Goal: Task Accomplishment & Management: Manage account settings

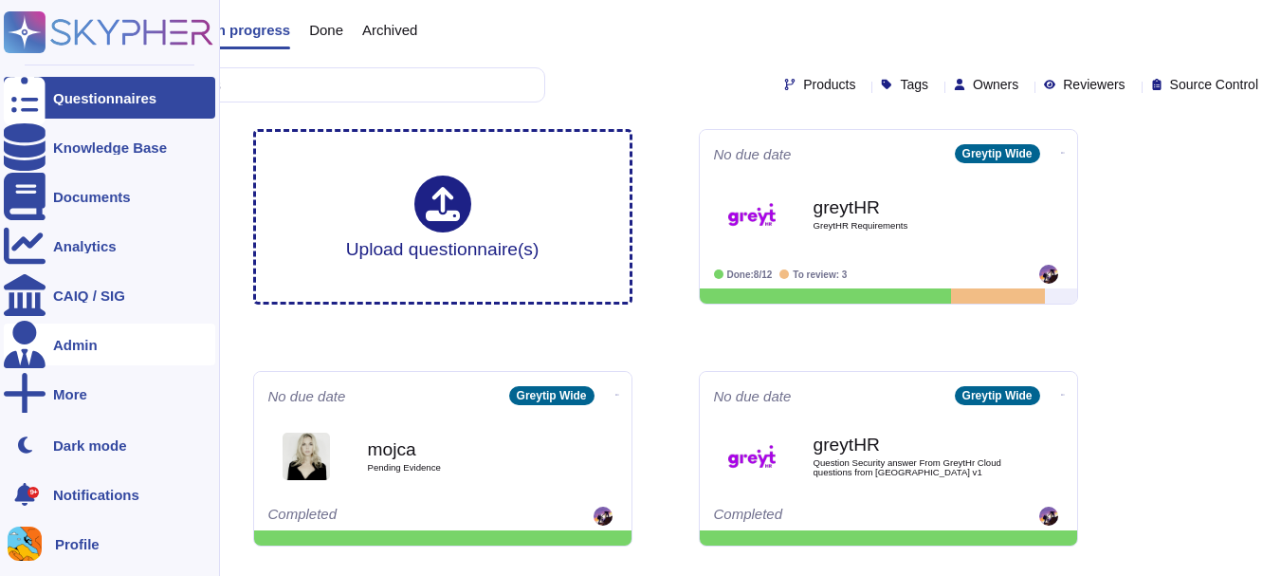
click at [65, 344] on div "Admin" at bounding box center [75, 345] width 45 height 14
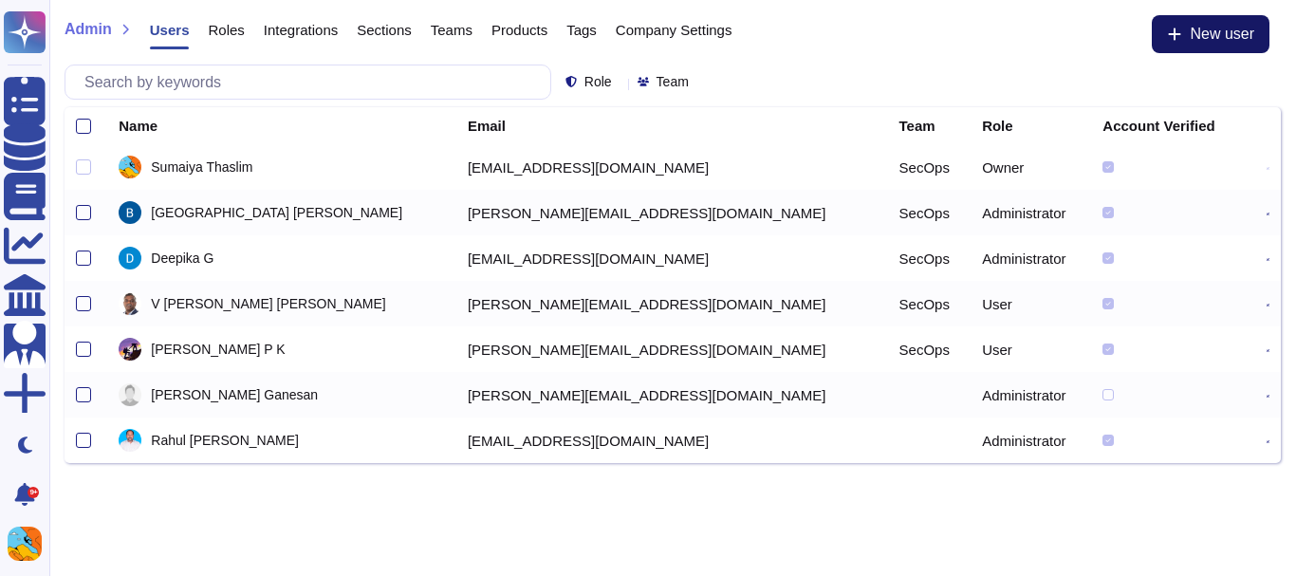
click at [1196, 39] on span "New user" at bounding box center [1221, 34] width 65 height 15
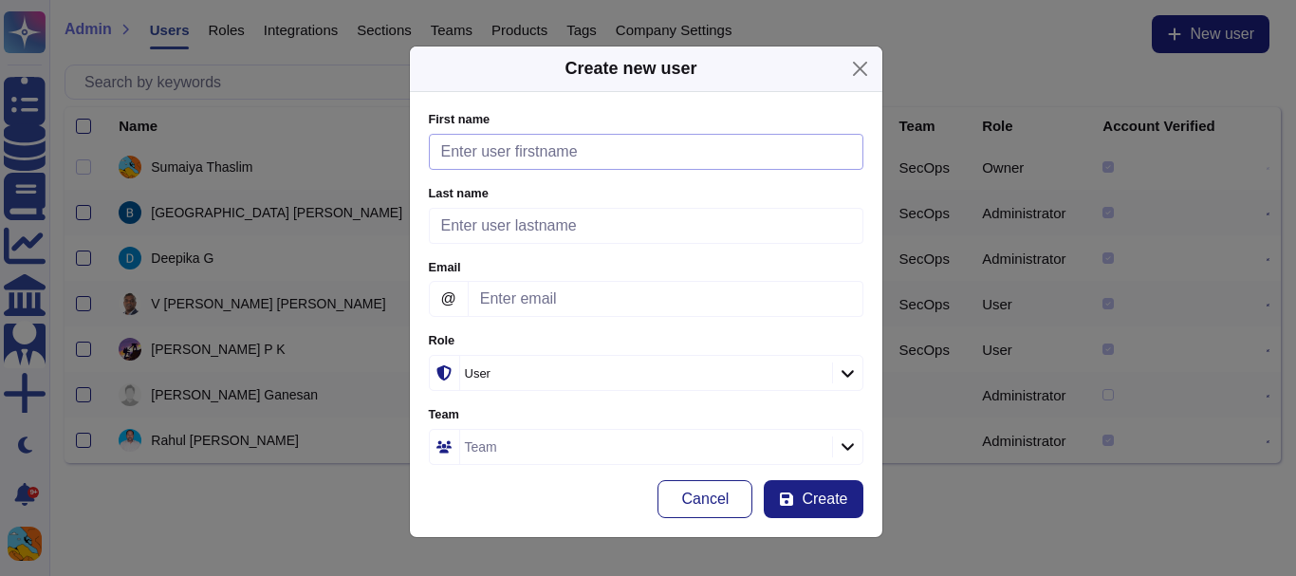
click at [612, 166] on input "First name" at bounding box center [646, 152] width 434 height 36
click at [479, 292] on input "Email" at bounding box center [666, 299] width 396 height 36
paste input "[PERSON_NAME][EMAIL_ADDRESS][PERSON_NAME][DOMAIN_NAME]"
type input "[PERSON_NAME][EMAIL_ADDRESS][PERSON_NAME][DOMAIN_NAME]"
click at [522, 157] on input "First name" at bounding box center [646, 152] width 434 height 36
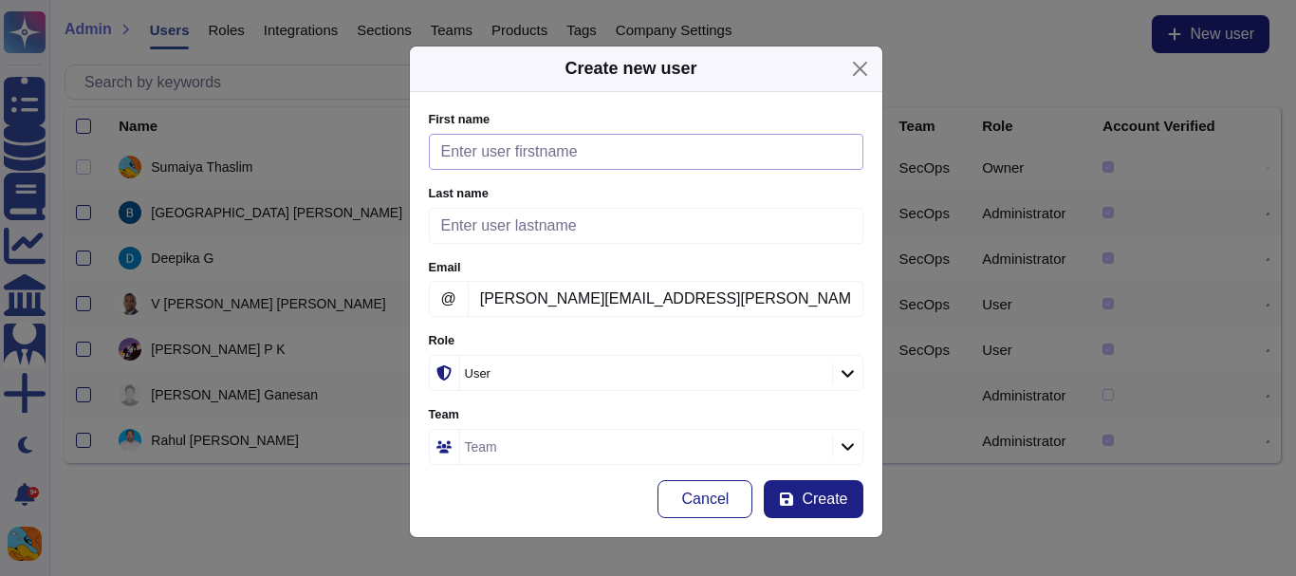
paste input "[PERSON_NAME]"
drag, startPoint x: 481, startPoint y: 147, endPoint x: 619, endPoint y: 145, distance: 138.5
click at [619, 145] on input "[PERSON_NAME]" at bounding box center [646, 152] width 434 height 36
type input "[PERSON_NAME]"
click at [525, 212] on input "Last name" at bounding box center [646, 226] width 434 height 36
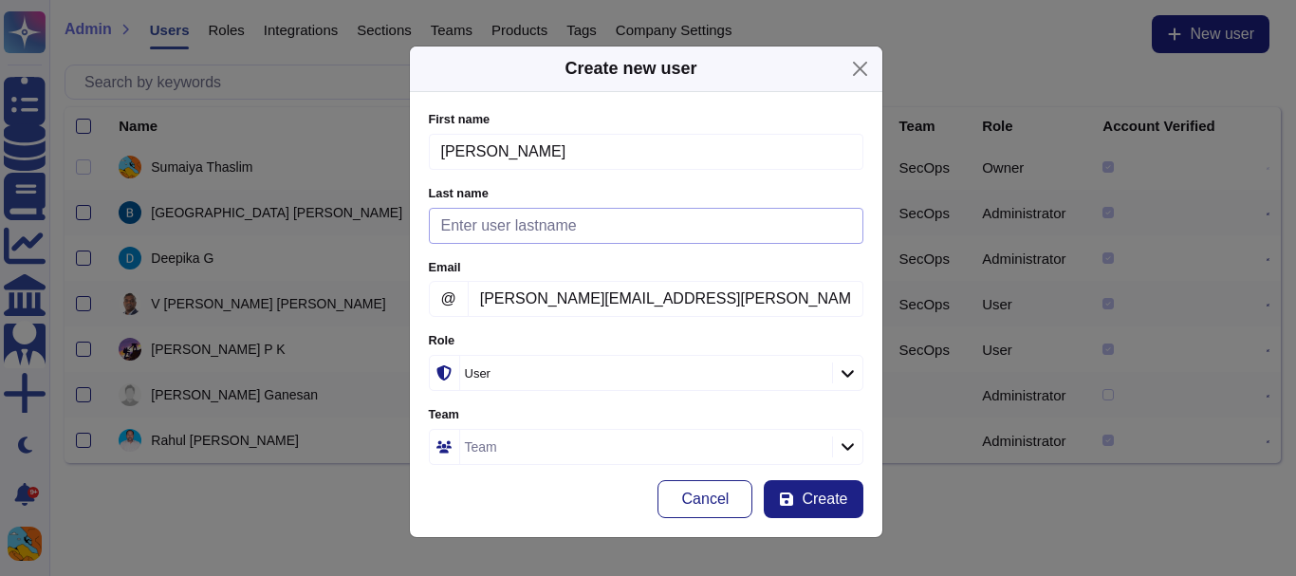
paste input "[PERSON_NAME]"
type input "[PERSON_NAME]"
click at [509, 367] on div "User" at bounding box center [636, 373] width 343 height 12
click at [502, 467] on span "Administrator" at bounding box center [480, 474] width 83 height 17
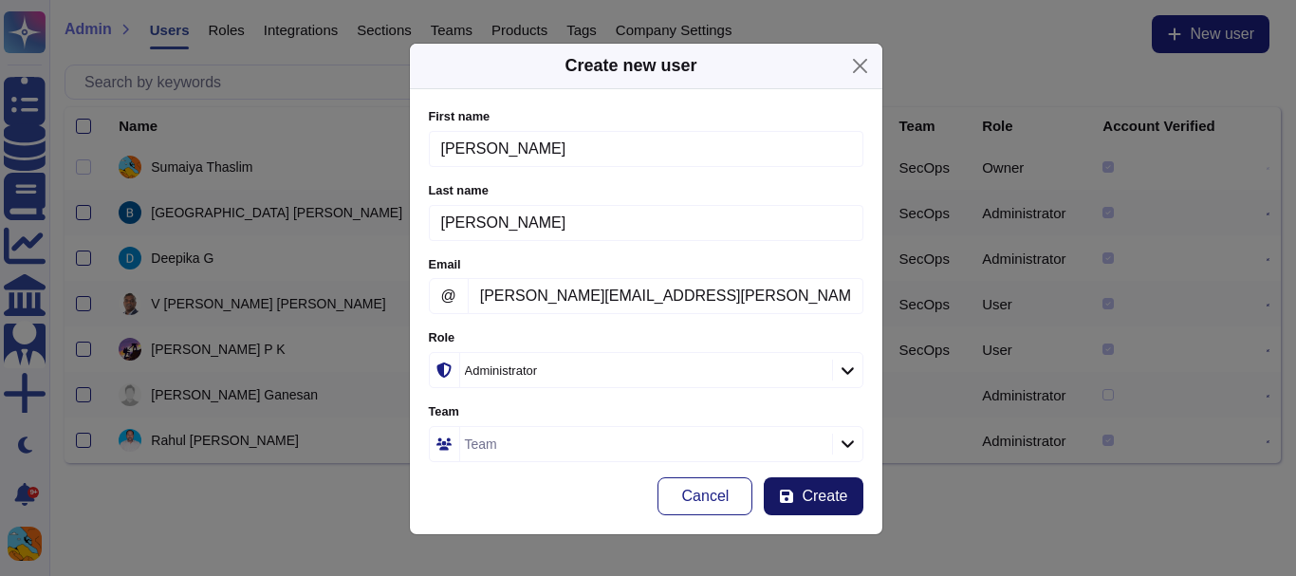
click at [807, 491] on span "Create" at bounding box center [825, 496] width 46 height 15
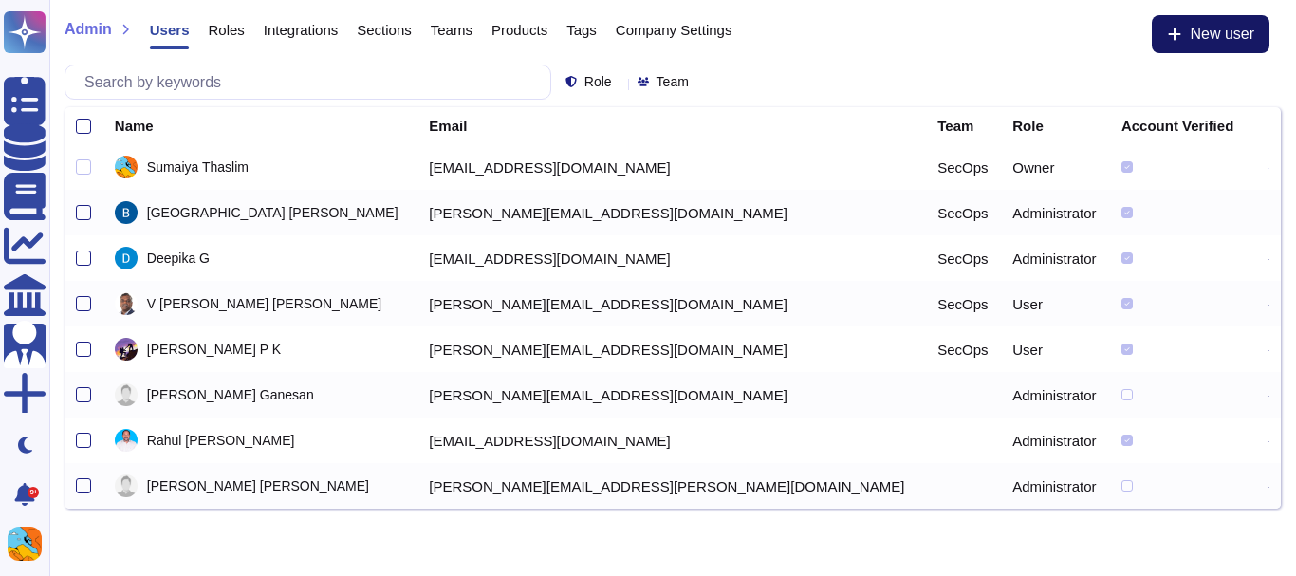
click at [1163, 19] on button "New user" at bounding box center [1211, 34] width 118 height 38
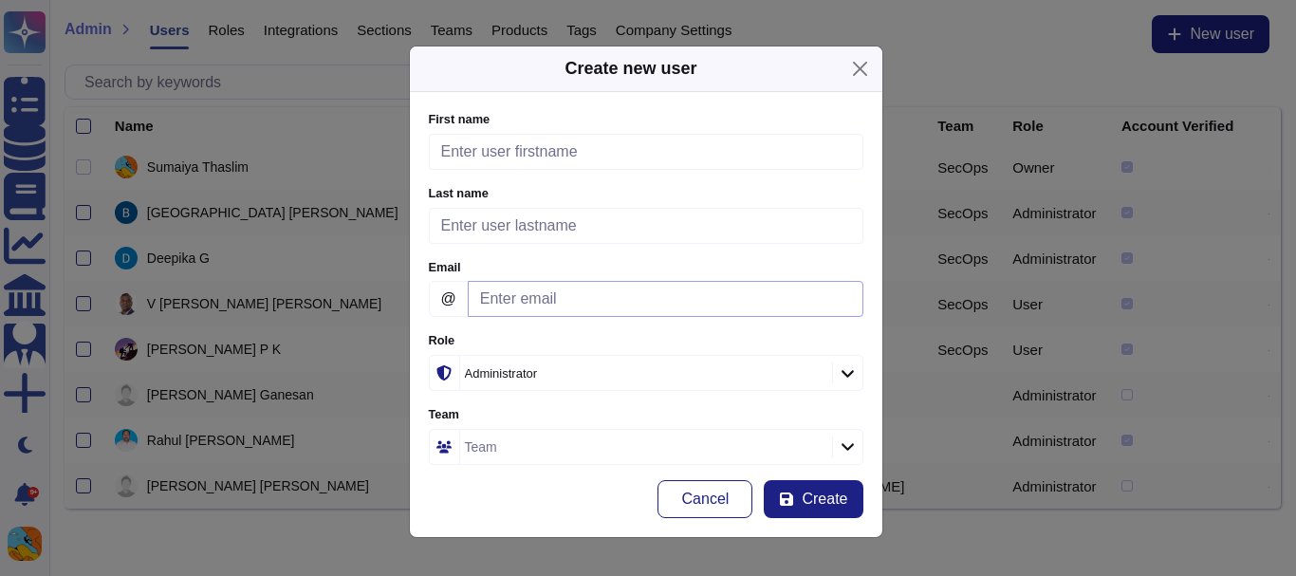
click at [533, 288] on input "Email" at bounding box center [666, 299] width 396 height 36
paste input "[PERSON_NAME][EMAIL_ADDRESS][DOMAIN_NAME]"
type input "[PERSON_NAME][EMAIL_ADDRESS][DOMAIN_NAME]"
click at [508, 146] on input "First name" at bounding box center [646, 152] width 434 height 36
paste input "[PERSON_NAME][EMAIL_ADDRESS][DOMAIN_NAME]"
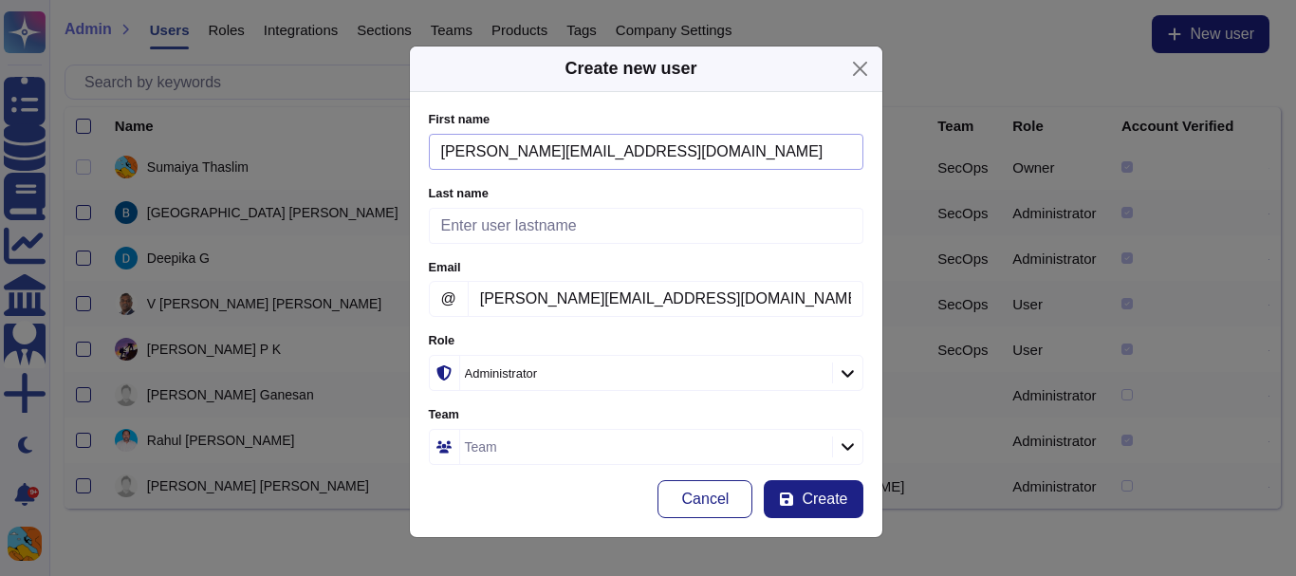
click at [446, 156] on input "[PERSON_NAME][EMAIL_ADDRESS][DOMAIN_NAME]" at bounding box center [646, 152] width 434 height 36
drag, startPoint x: 490, startPoint y: 157, endPoint x: 950, endPoint y: 174, distance: 460.4
click at [950, 174] on div "Create new user First name [PERSON_NAME][EMAIL_ADDRESS][DOMAIN_NAME] Please fil…" at bounding box center [648, 288] width 1296 height 576
type input "[PERSON_NAME]"
click at [715, 213] on input "Last name" at bounding box center [646, 226] width 434 height 36
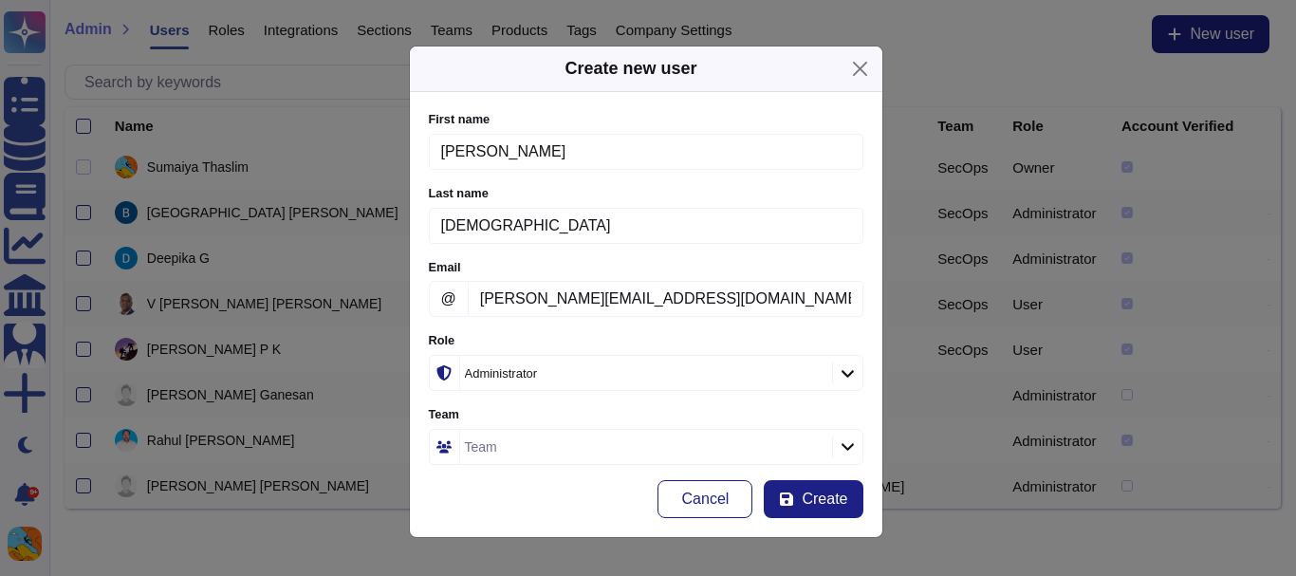
type input "[DEMOGRAPHIC_DATA]"
click at [691, 268] on label "Email" at bounding box center [646, 268] width 434 height 12
click at [691, 281] on input "[PERSON_NAME][EMAIL_ADDRESS][DOMAIN_NAME]" at bounding box center [666, 299] width 396 height 36
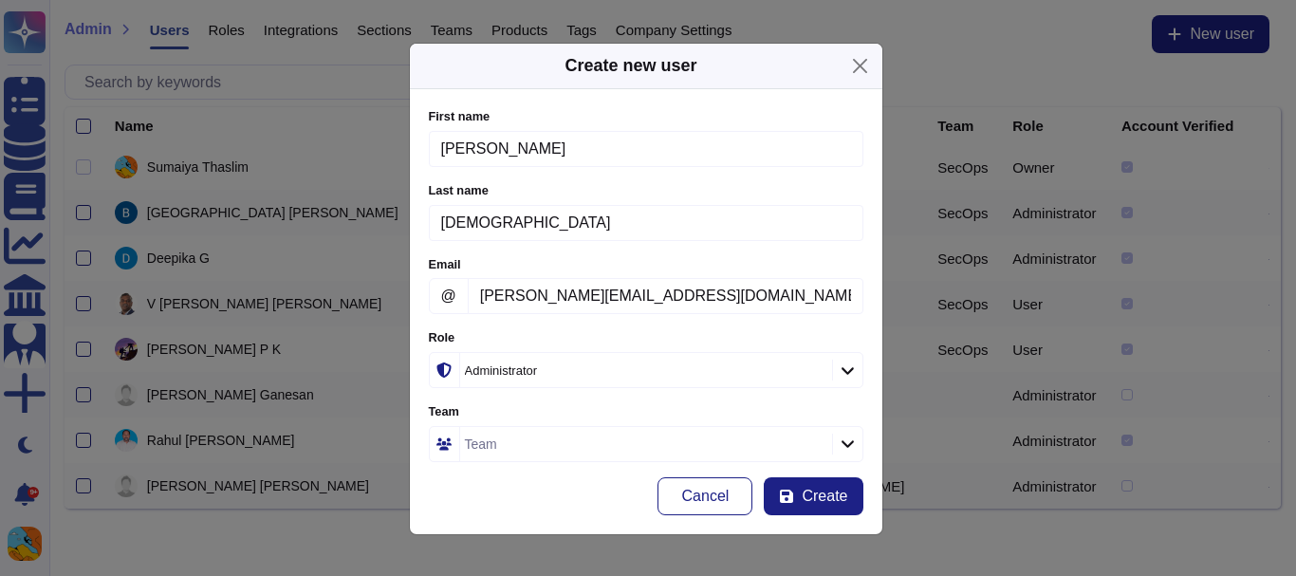
click at [636, 433] on div "Team" at bounding box center [643, 444] width 367 height 34
click at [804, 500] on span "Create" at bounding box center [825, 496] width 46 height 15
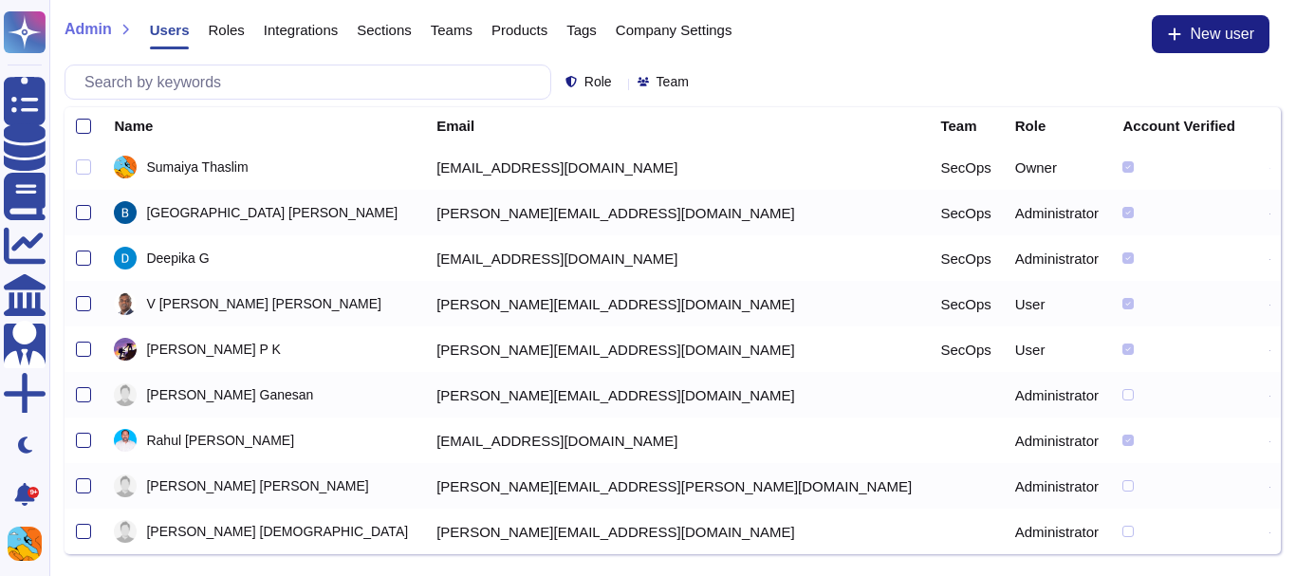
click at [448, 26] on span "Teams" at bounding box center [452, 30] width 42 height 14
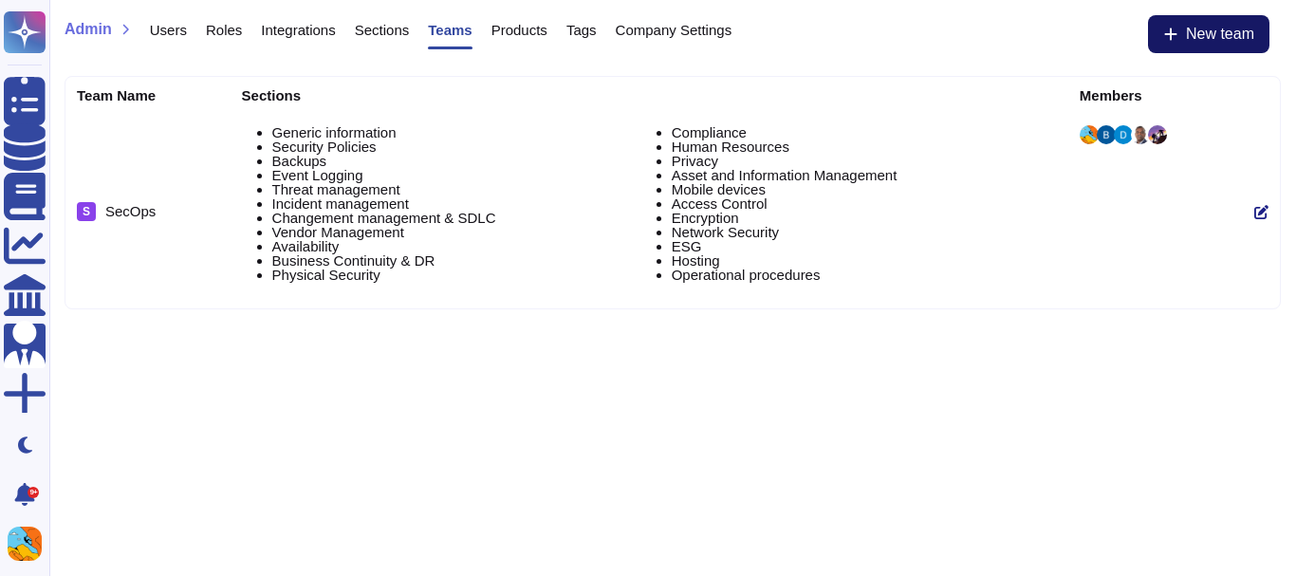
click at [1179, 35] on button "New team" at bounding box center [1208, 34] width 121 height 38
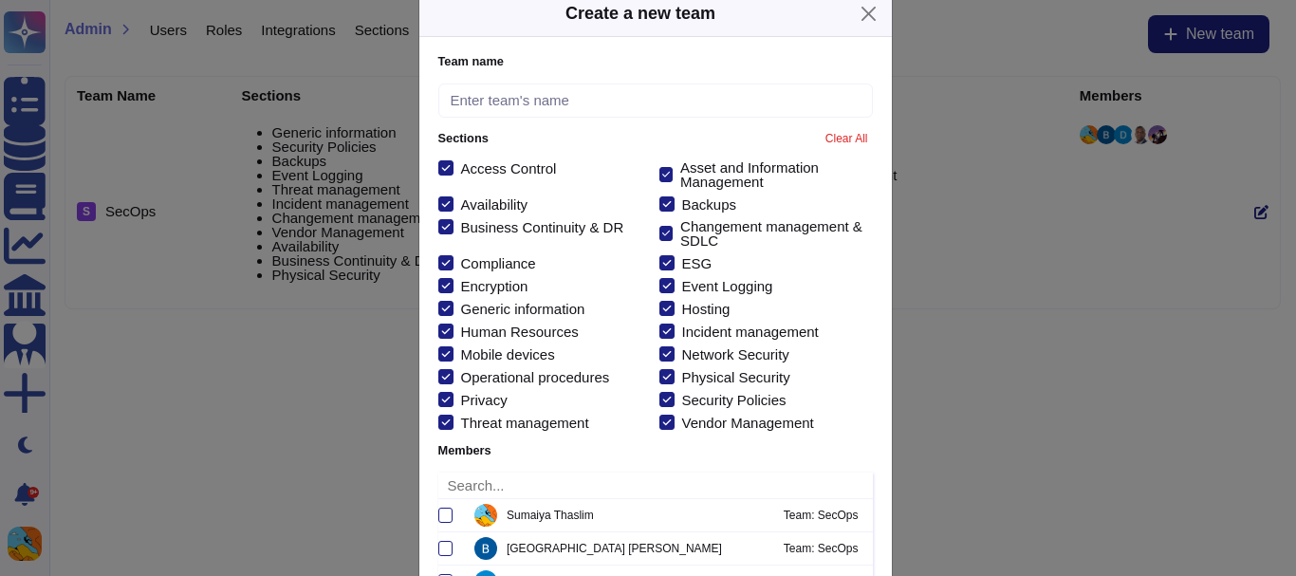
scroll to position [39, 0]
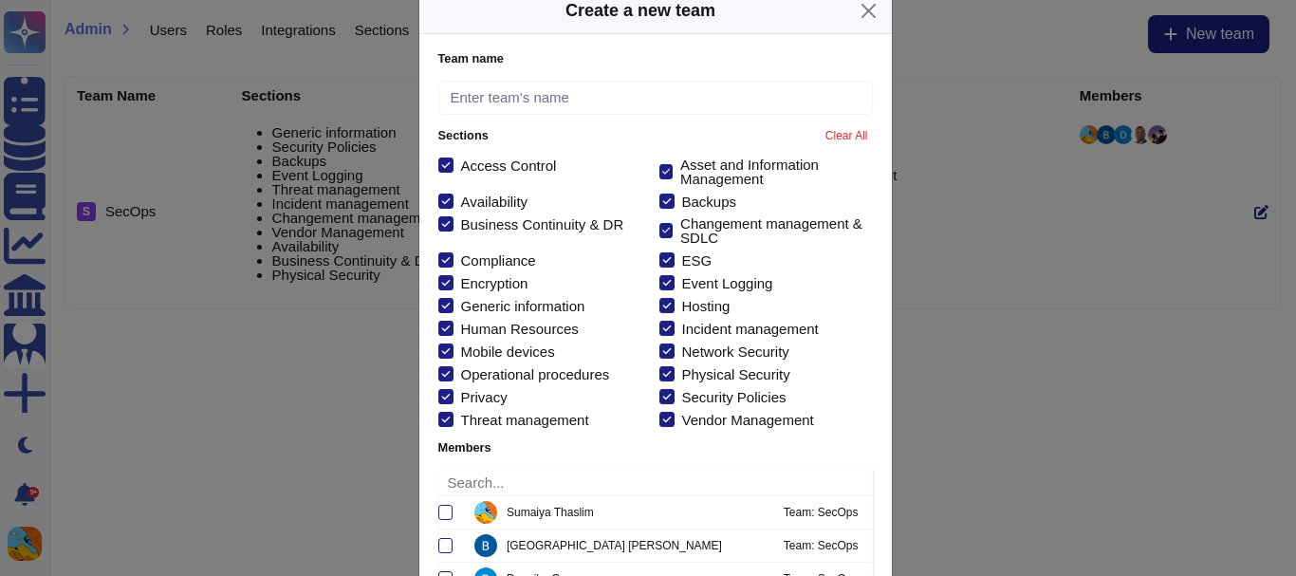
click at [826, 134] on span "Clear All" at bounding box center [846, 136] width 43 height 12
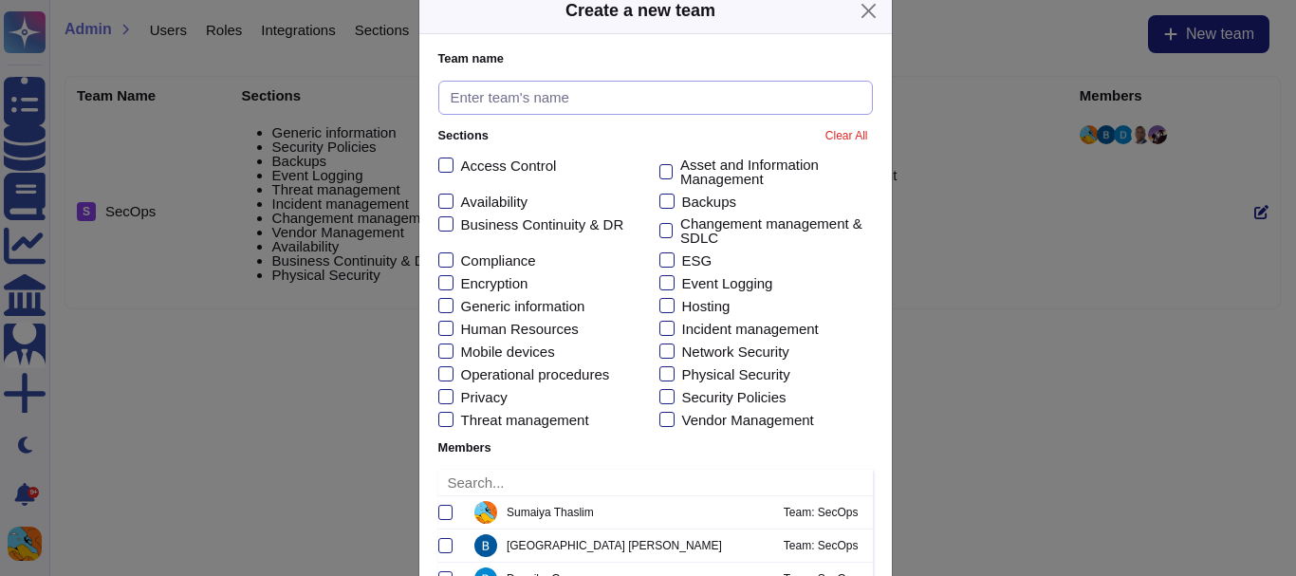
click at [618, 84] on input "Team name" at bounding box center [655, 98] width 434 height 35
paste input "Marketing"
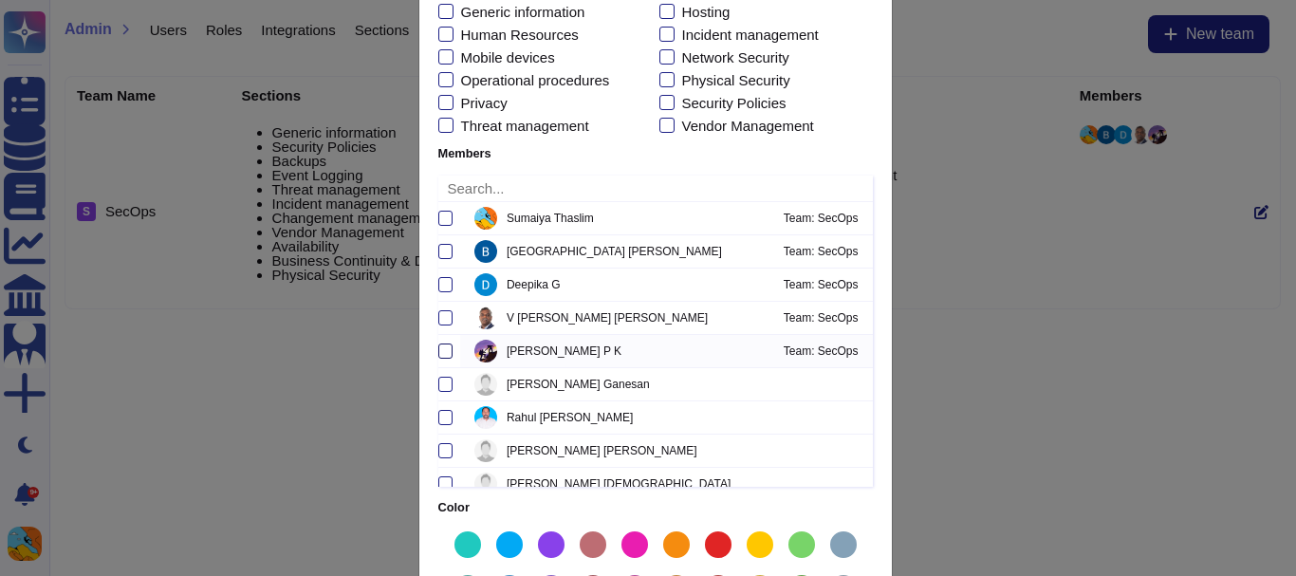
scroll to position [14, 0]
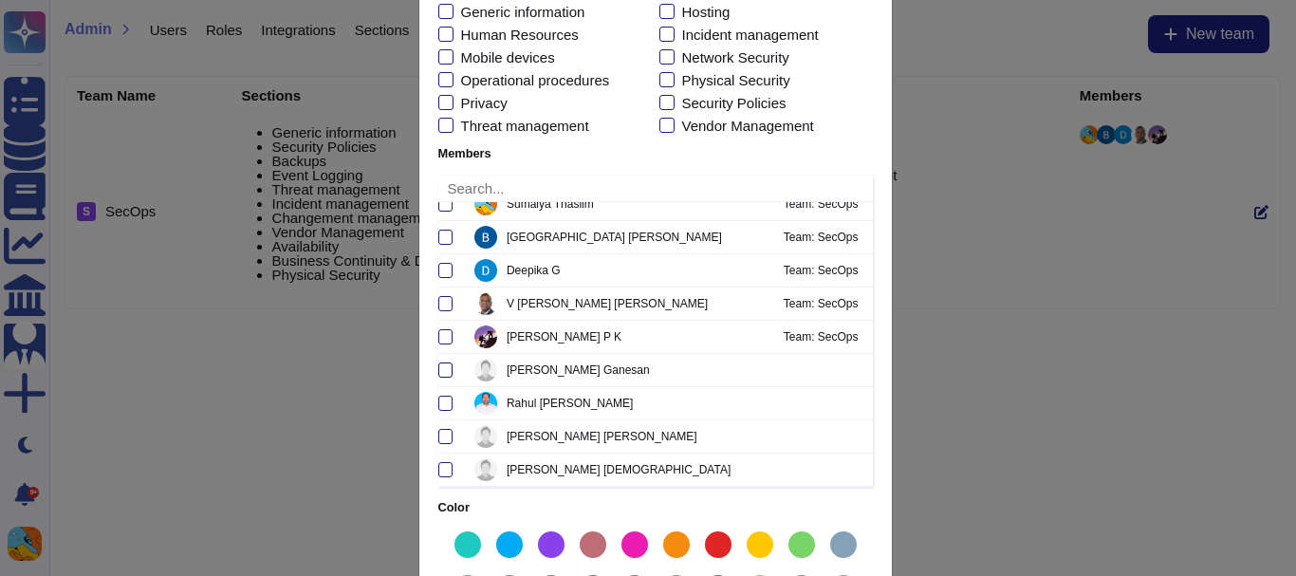
type input "Marketing"
click at [438, 373] on div at bounding box center [445, 369] width 14 height 15
click at [0, 0] on input "[PERSON_NAME]" at bounding box center [0, 0] width 0 height 0
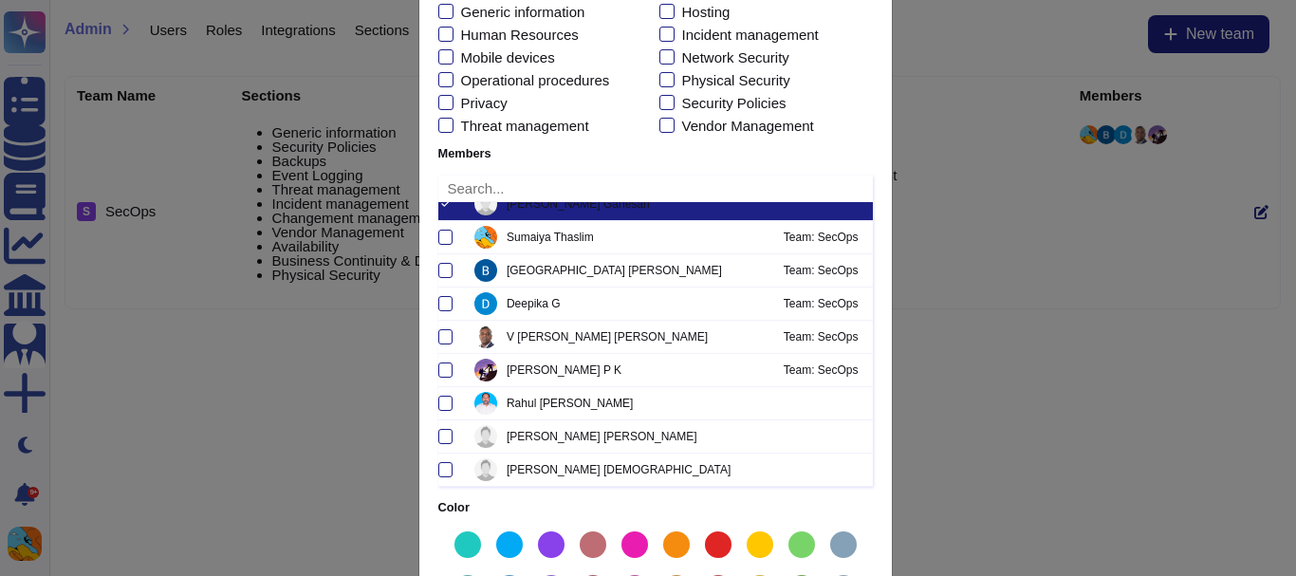
scroll to position [0, 0]
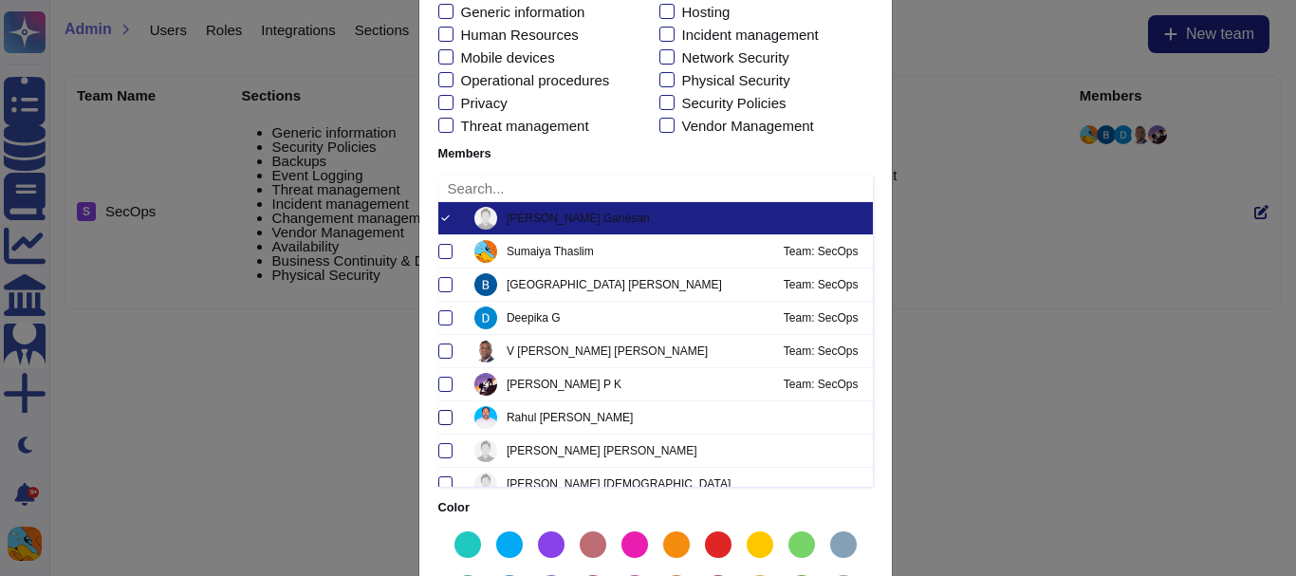
click at [438, 432] on label "[PERSON_NAME]" at bounding box center [655, 417] width 434 height 32
click at [0, 0] on input "[PERSON_NAME]" at bounding box center [0, 0] width 0 height 0
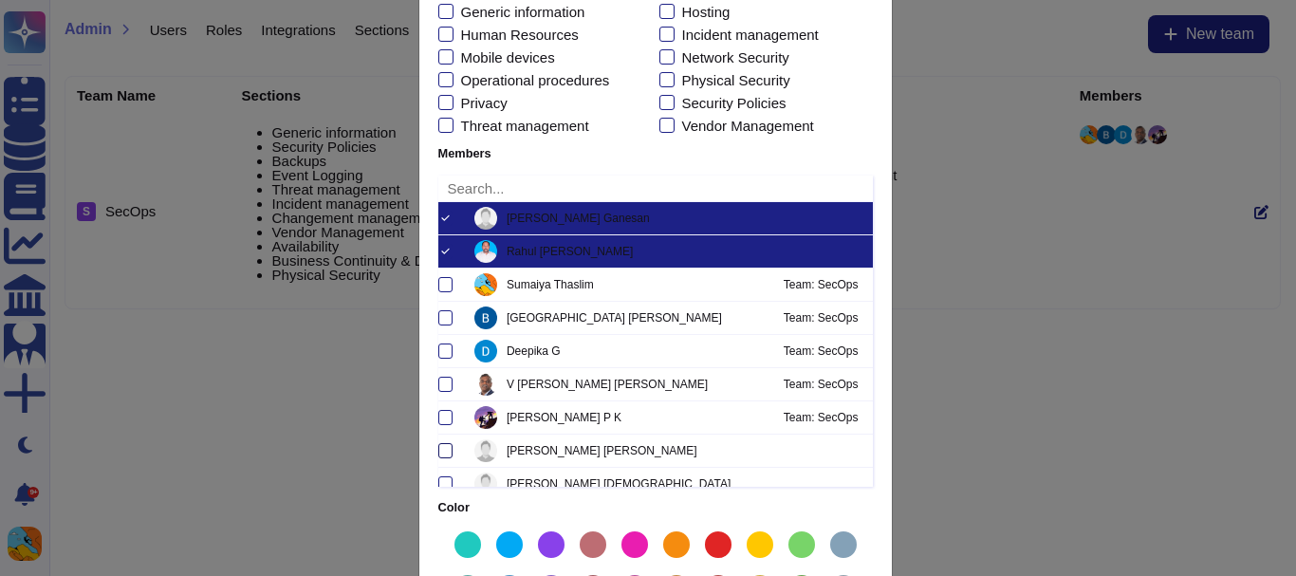
click at [438, 452] on div at bounding box center [445, 450] width 14 height 15
click at [0, 0] on input "[PERSON_NAME]" at bounding box center [0, 0] width 0 height 0
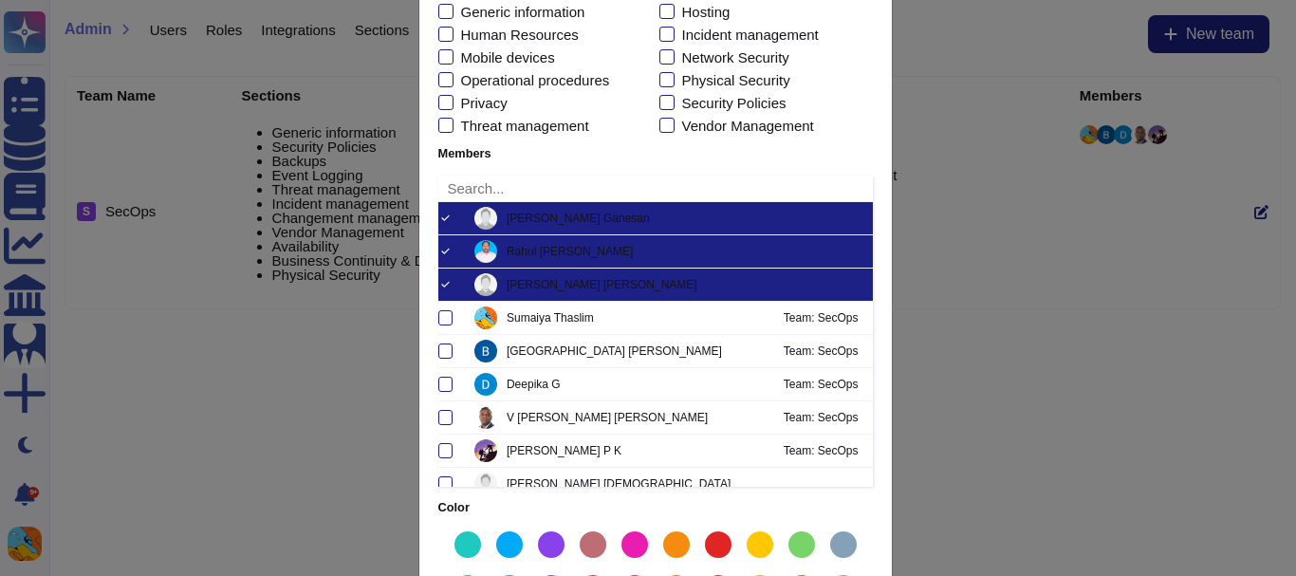
scroll to position [14, 0]
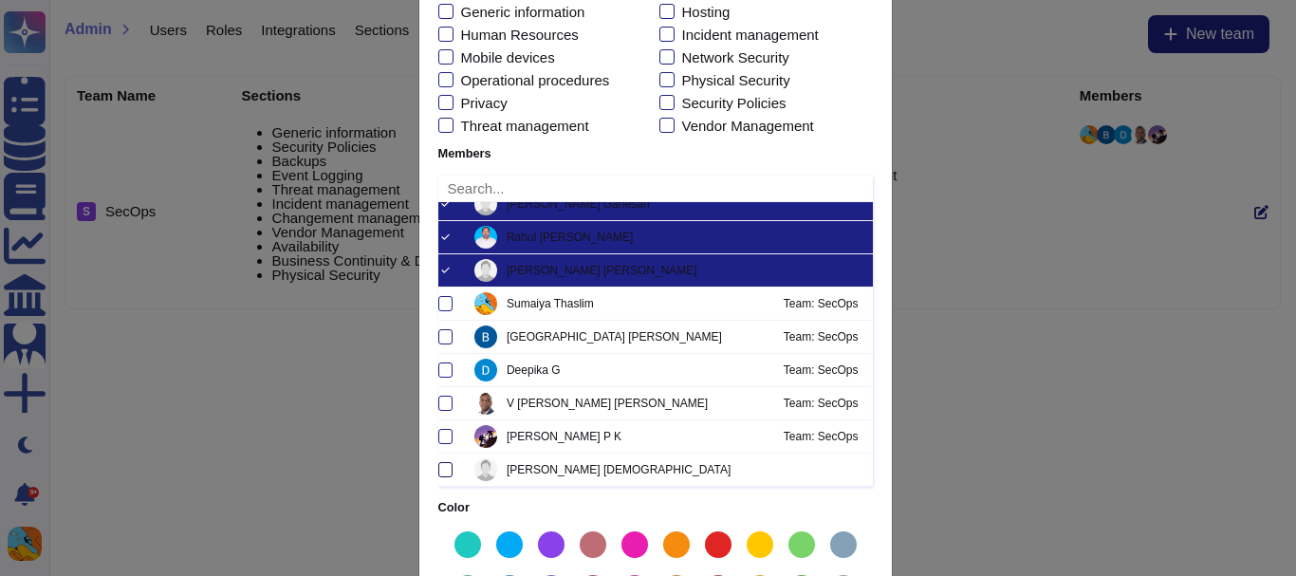
click at [438, 477] on div at bounding box center [445, 469] width 14 height 15
click at [0, 0] on input "[PERSON_NAME][DEMOGRAPHIC_DATA]" at bounding box center [0, 0] width 0 height 0
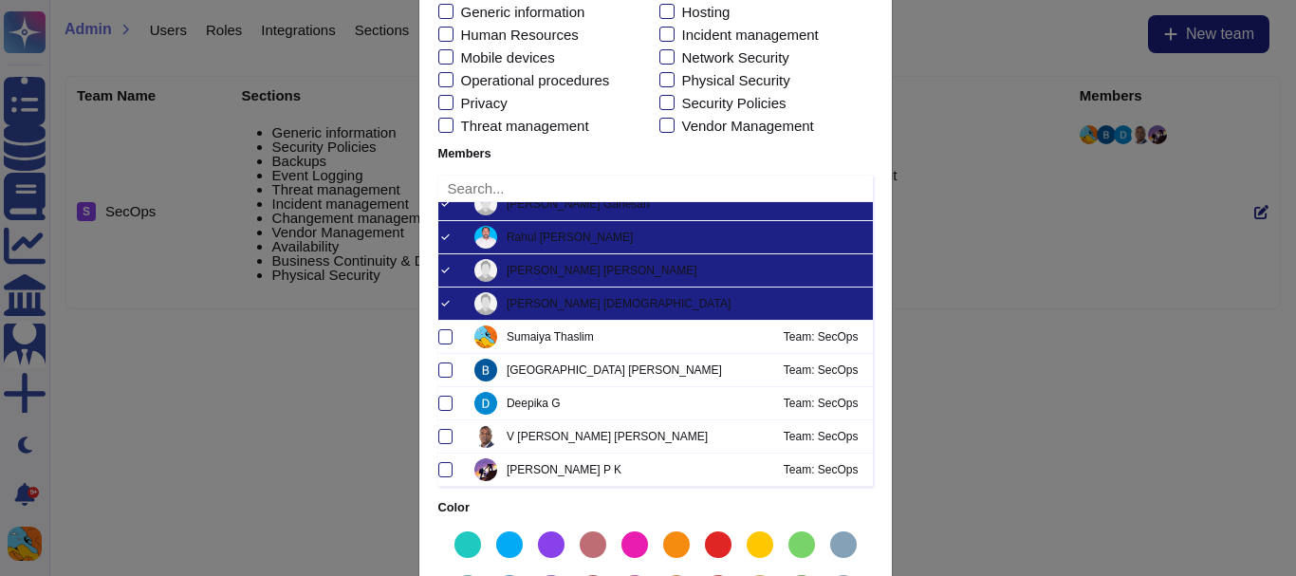
scroll to position [524, 0]
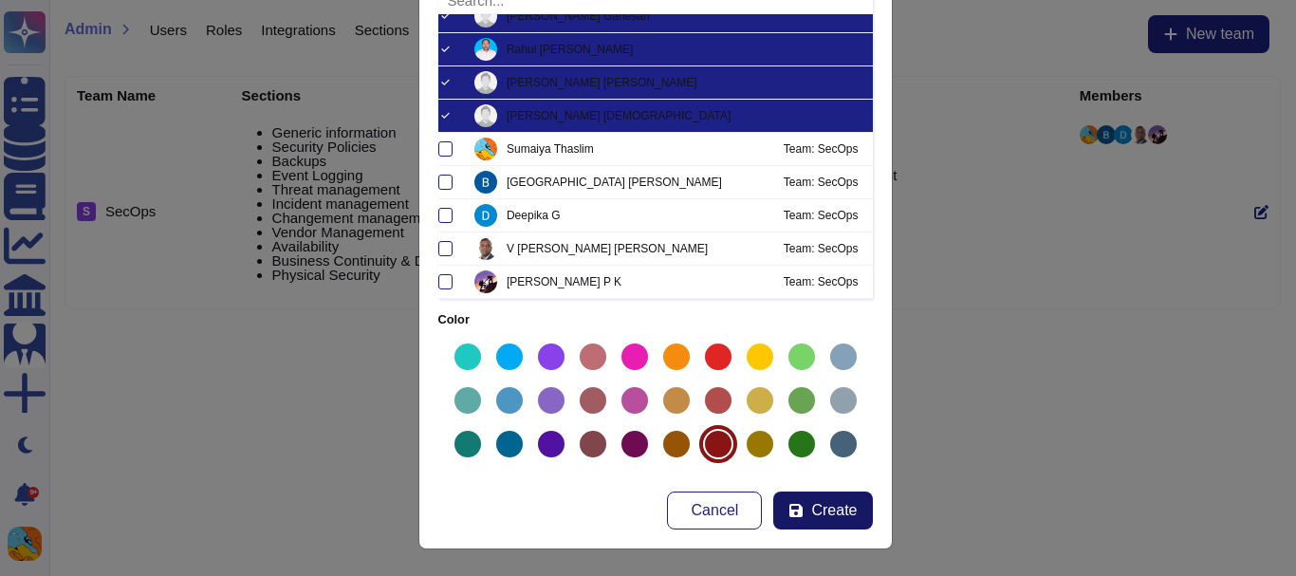
click at [798, 510] on icon "submit" at bounding box center [795, 510] width 15 height 15
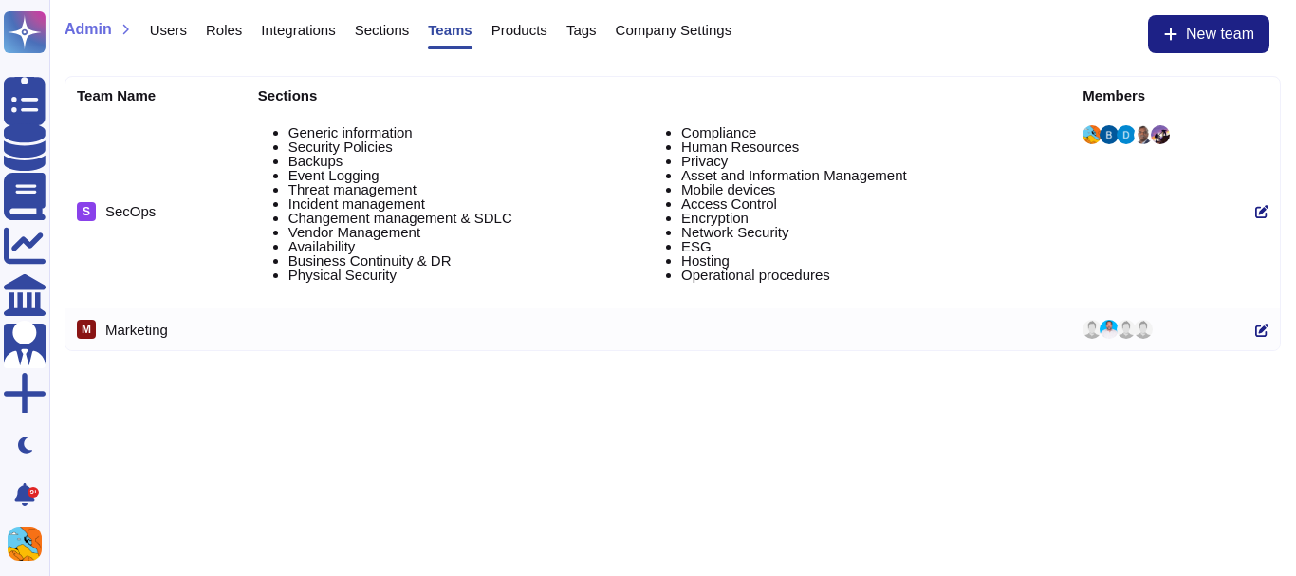
scroll to position [0, 0]
click at [168, 27] on span "Users" at bounding box center [168, 30] width 37 height 14
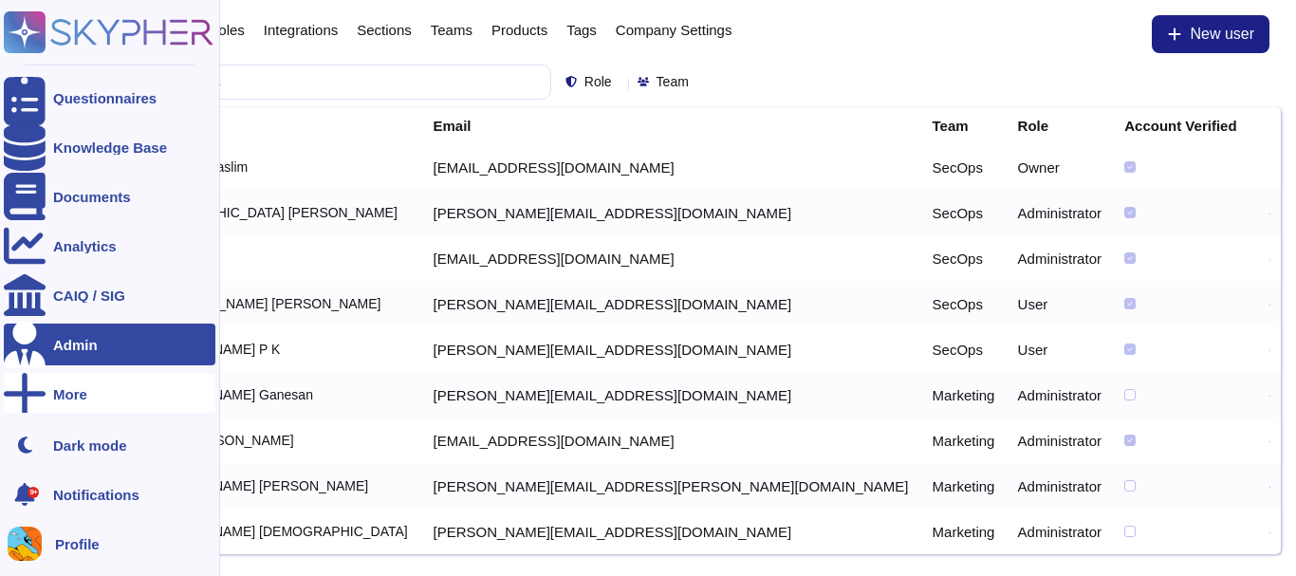
click at [121, 401] on div "More" at bounding box center [110, 394] width 212 height 42
click at [267, 400] on span "Trust Center" at bounding box center [285, 395] width 79 height 14
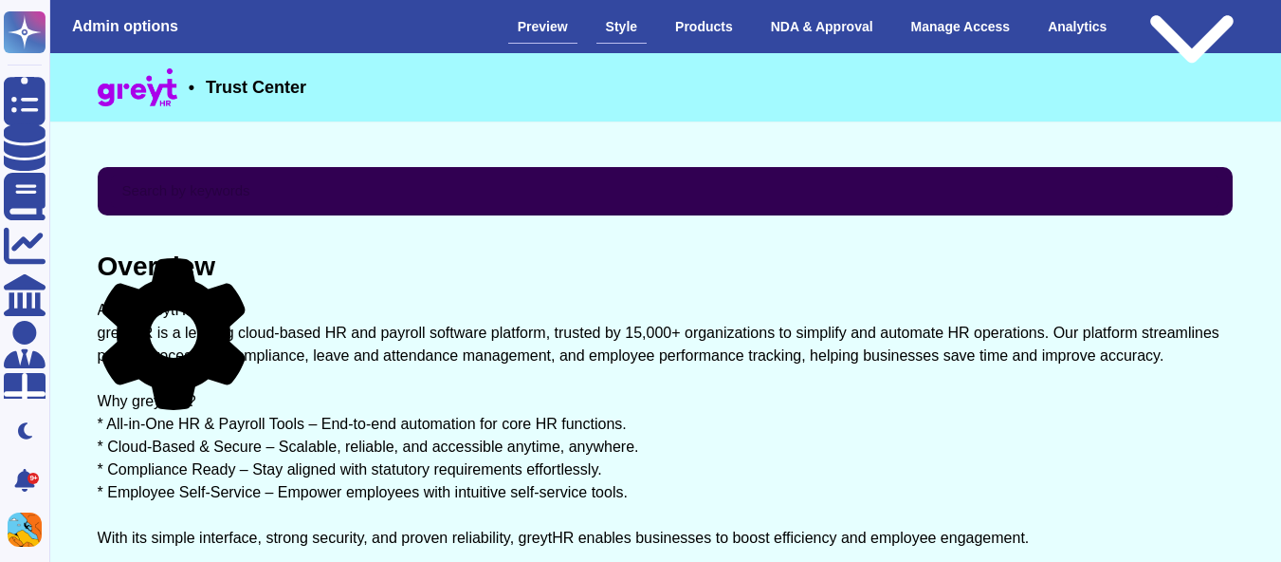
click at [632, 37] on div "Style" at bounding box center [622, 26] width 50 height 33
